Goal: Information Seeking & Learning: Learn about a topic

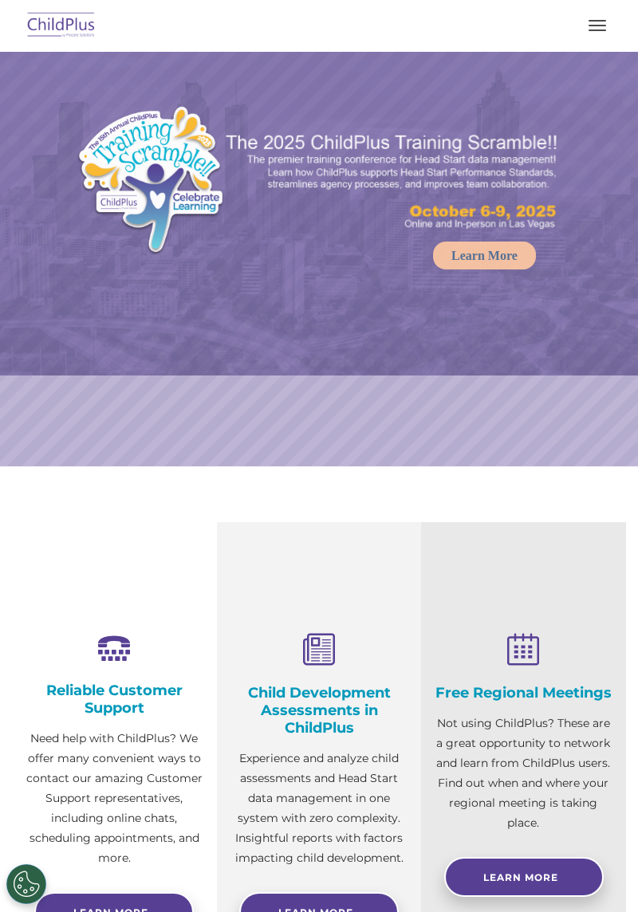
select select "MEDIUM"
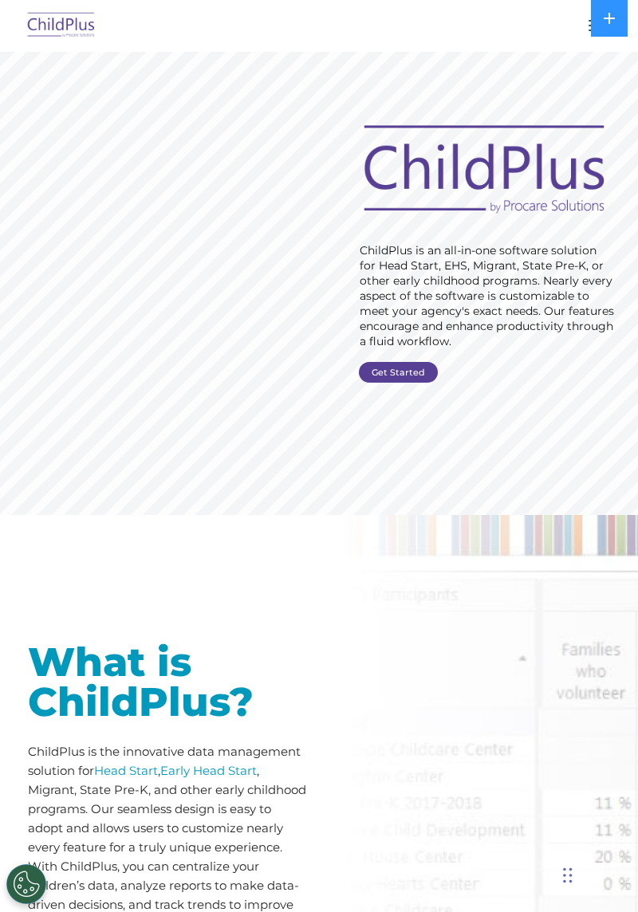
click at [391, 369] on link "Get Started" at bounding box center [398, 372] width 79 height 21
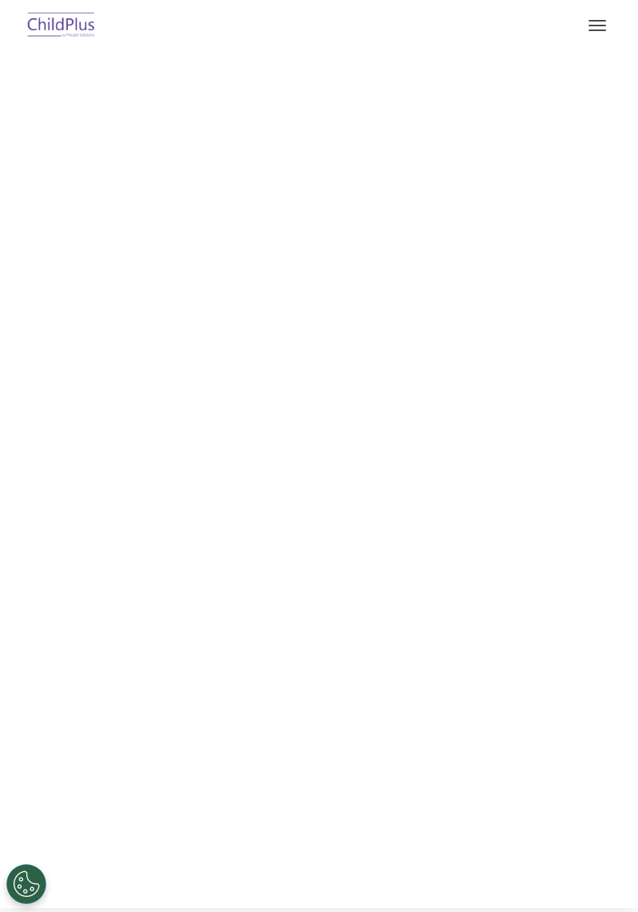
select select "MEDIUM"
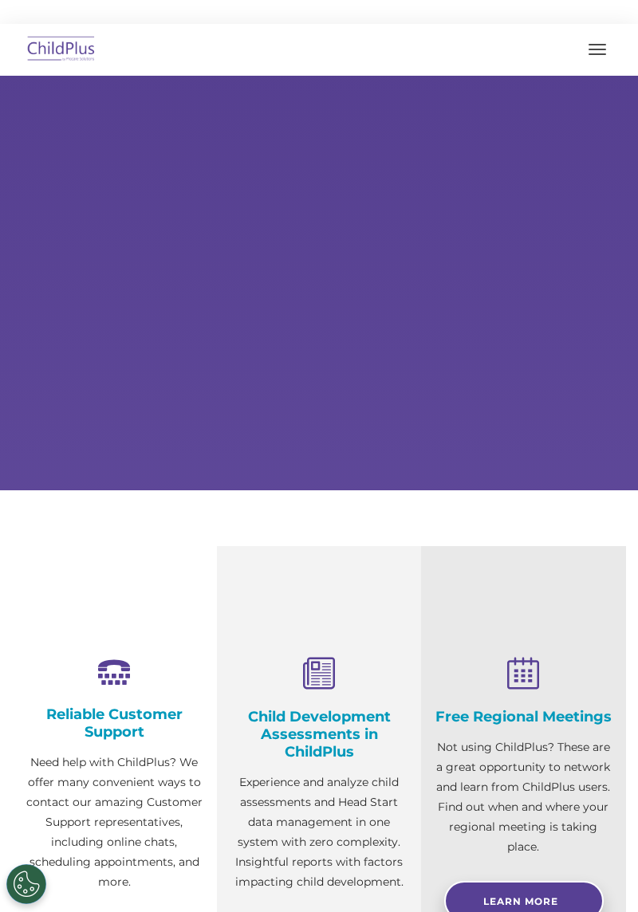
select select "MEDIUM"
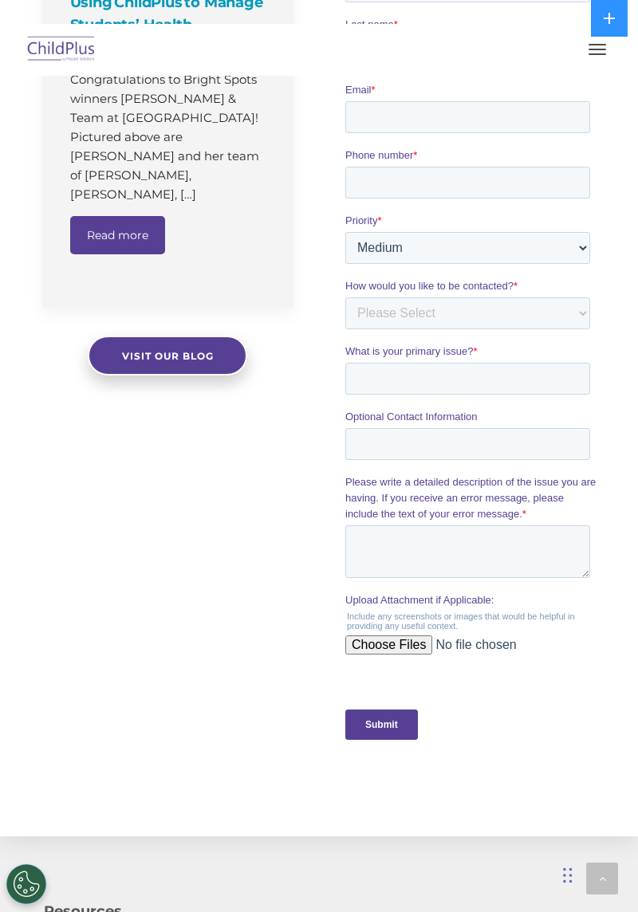
scroll to position [1262, 0]
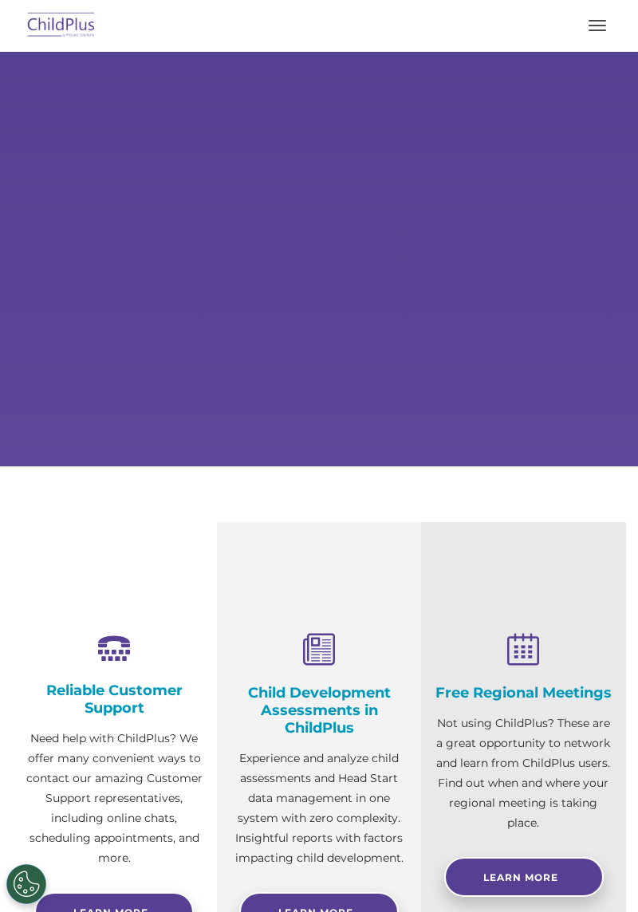
select select "MEDIUM"
